Goal: Task Accomplishment & Management: Use online tool/utility

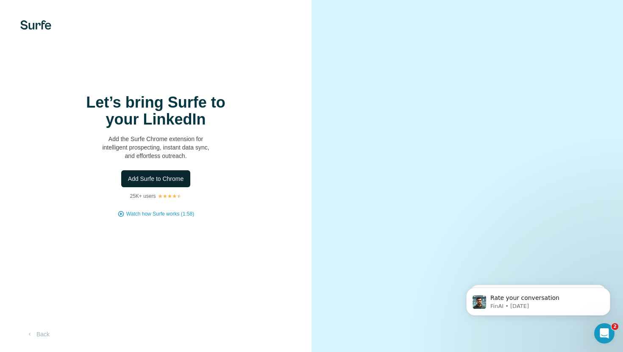
click at [170, 178] on span "Add Surfe to Chrome" at bounding box center [156, 178] width 56 height 8
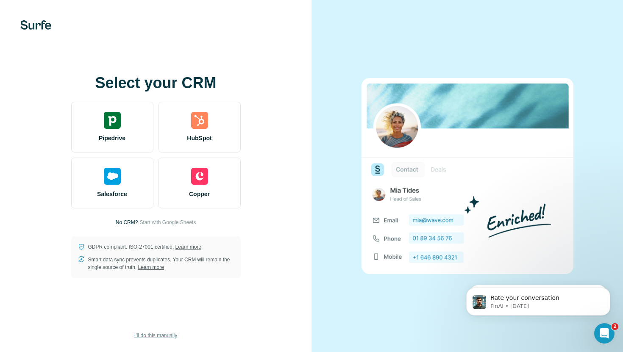
click at [156, 333] on span "I’ll do this manually" at bounding box center [155, 336] width 43 height 8
